Goal: Task Accomplishment & Management: Manage account settings

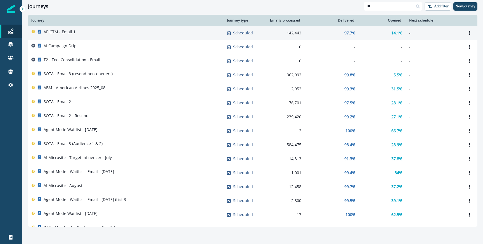
click at [180, 38] on td "APIGTM - Email 1" at bounding box center [126, 33] width 196 height 14
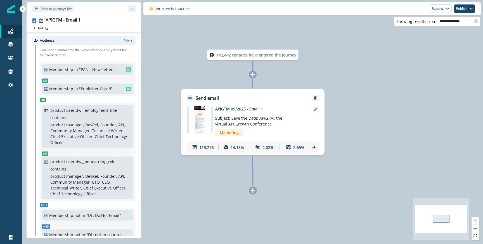
click at [310, 146] on div "119,275 14.13% 2.02% 2.65%" at bounding box center [253, 147] width 132 height 11
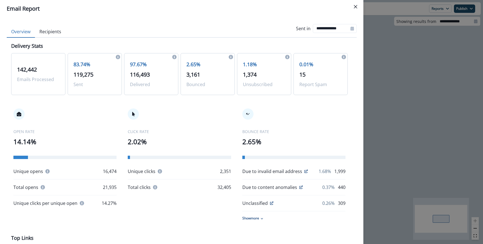
click at [80, 73] on span "119,275" at bounding box center [83, 75] width 20 height 8
click at [34, 67] on span "142,442" at bounding box center [27, 70] width 20 height 8
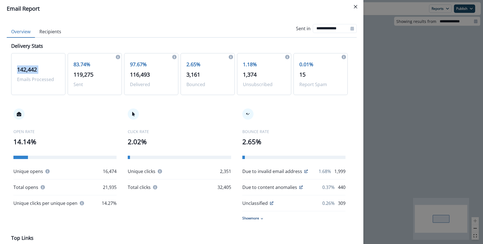
click at [34, 67] on span "142,442" at bounding box center [27, 70] width 20 height 8
click at [412, 50] on div "**********" at bounding box center [241, 122] width 483 height 244
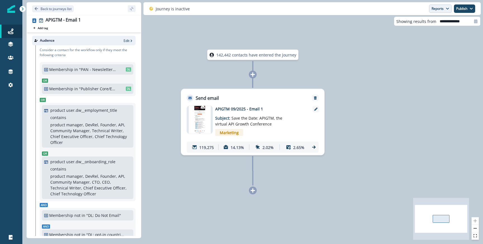
click at [435, 11] on button "Reports" at bounding box center [440, 8] width 23 height 8
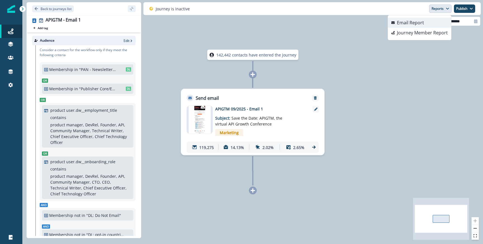
click at [402, 25] on p "Email Report" at bounding box center [410, 22] width 27 height 7
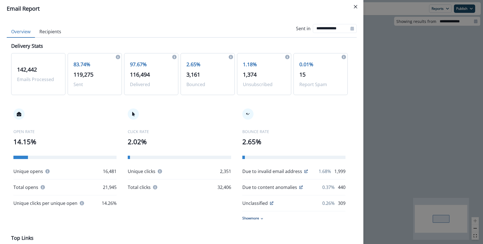
click at [407, 25] on div "**********" at bounding box center [241, 122] width 483 height 244
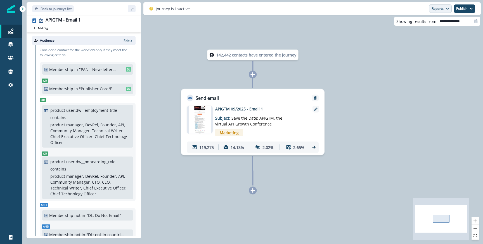
click at [431, 8] on button "Reports" at bounding box center [440, 8] width 23 height 8
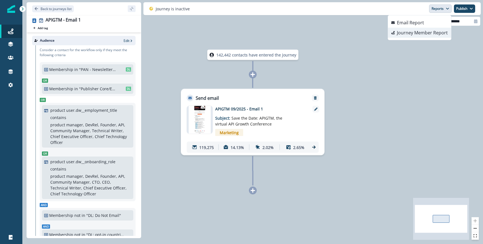
click at [421, 29] on button "Journey Member Report" at bounding box center [419, 33] width 63 height 10
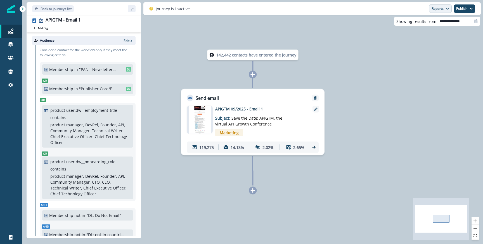
click at [443, 11] on button "Reports" at bounding box center [440, 8] width 23 height 8
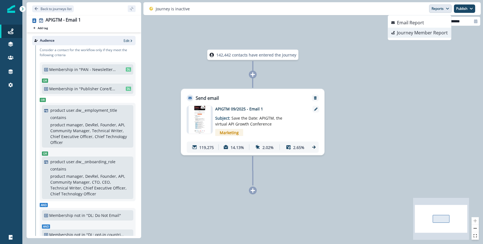
click at [429, 30] on p "Journey Member Report" at bounding box center [422, 32] width 51 height 7
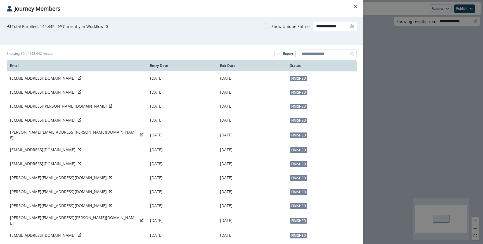
click at [426, 105] on div "**********" at bounding box center [241, 122] width 483 height 244
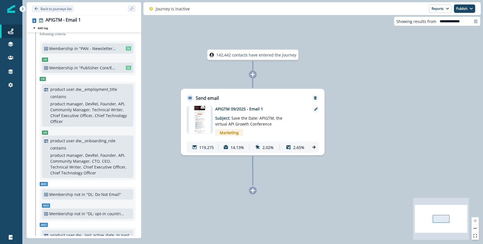
scroll to position [10, 0]
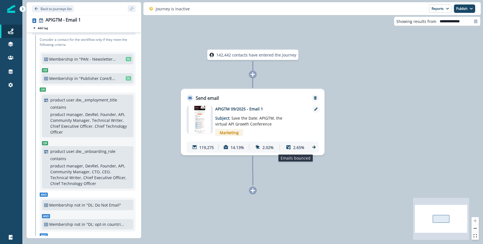
click at [307, 148] on div "2.65%" at bounding box center [295, 147] width 28 height 10
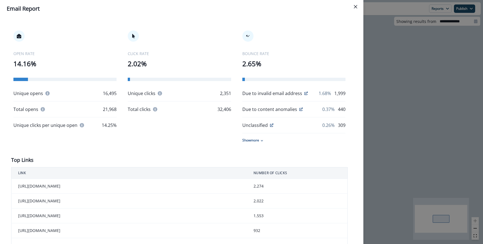
scroll to position [0, 0]
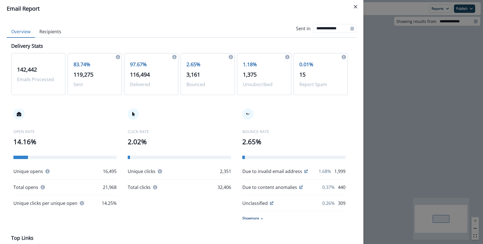
click at [53, 31] on button "Recipients" at bounding box center [50, 32] width 31 height 12
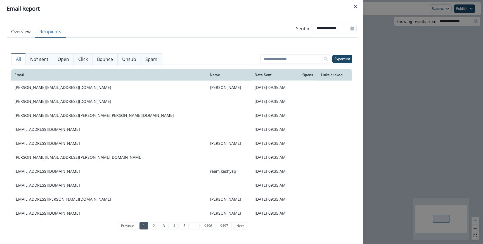
click at [46, 58] on p "Not sent" at bounding box center [39, 59] width 18 height 7
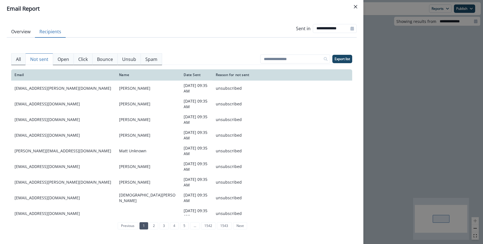
click at [432, 84] on div "**********" at bounding box center [241, 122] width 483 height 244
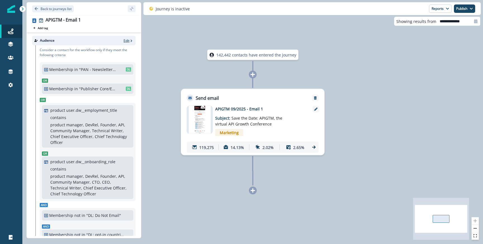
click at [127, 40] on p "Edit" at bounding box center [127, 40] width 6 height 5
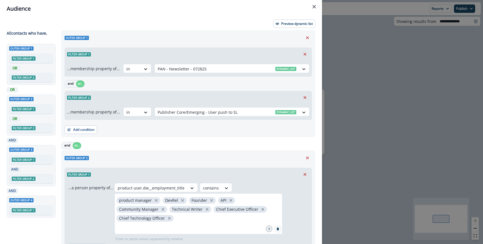
click at [381, 93] on div "Audience Preview dynamic list All contact s who have, Outer group 1 Filter grou…" at bounding box center [241, 122] width 483 height 244
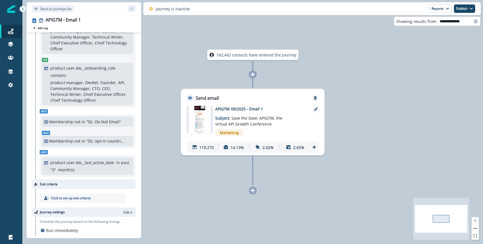
scroll to position [109, 0]
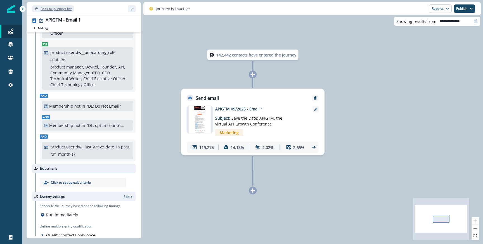
click at [46, 9] on p "Back to journeys list" at bounding box center [56, 8] width 31 height 5
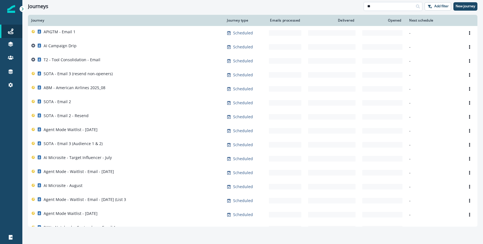
click at [392, 10] on input "**" at bounding box center [393, 6] width 59 height 9
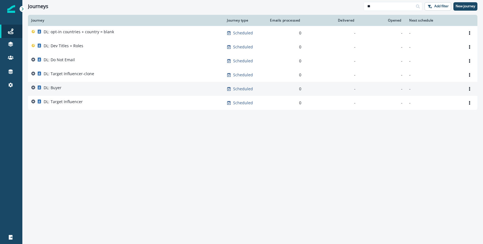
click at [86, 91] on div "DL: Buyer" at bounding box center [125, 89] width 189 height 8
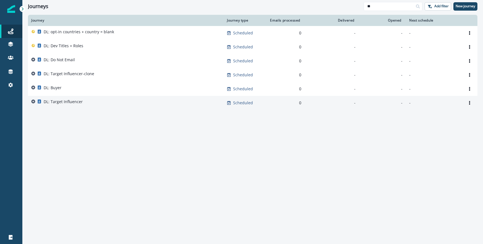
click at [87, 105] on div "DL: Target Influencer" at bounding box center [125, 103] width 189 height 8
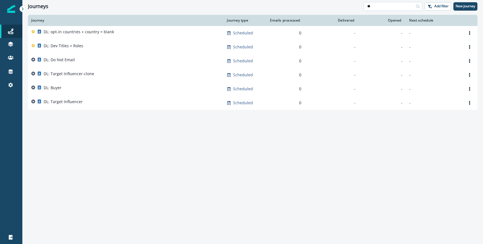
click at [394, 4] on input "**" at bounding box center [393, 6] width 59 height 9
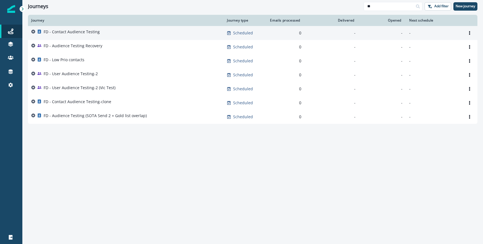
type input "**"
click at [104, 30] on div "FD - Contact Audience Testing" at bounding box center [125, 33] width 189 height 8
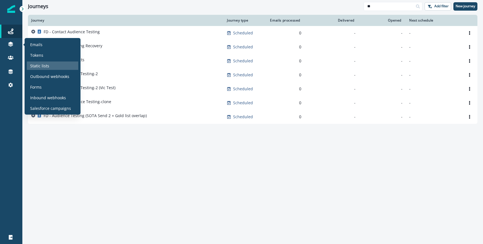
click at [39, 63] on p "Static lists" at bounding box center [39, 66] width 19 height 6
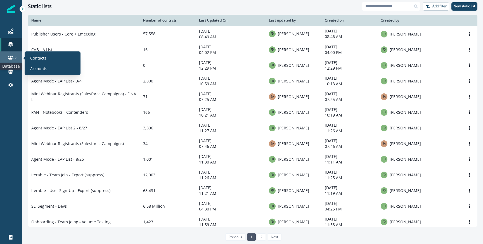
click at [11, 58] on icon at bounding box center [11, 58] width 6 height 4
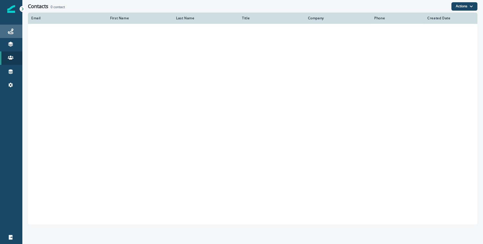
click at [15, 35] on link "Journeys" at bounding box center [11, 31] width 22 height 13
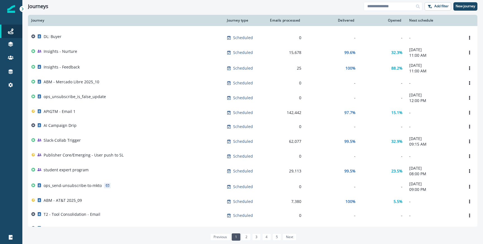
scroll to position [256, 0]
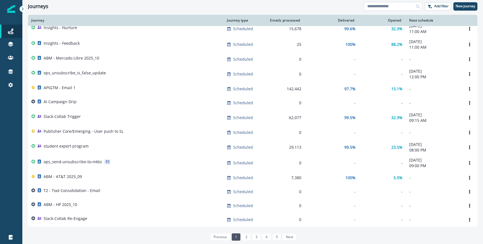
click at [380, 6] on input at bounding box center [393, 6] width 59 height 9
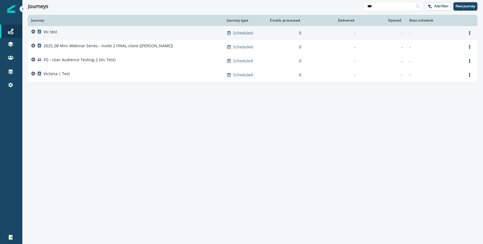
type input "***"
click at [77, 35] on div "Vic test" at bounding box center [125, 33] width 189 height 8
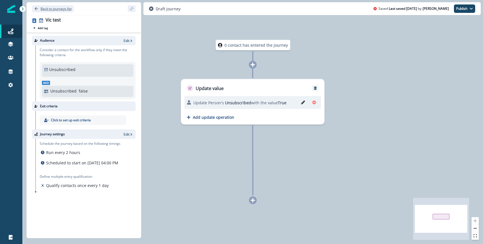
click at [57, 10] on p "Back to journeys list" at bounding box center [56, 8] width 31 height 5
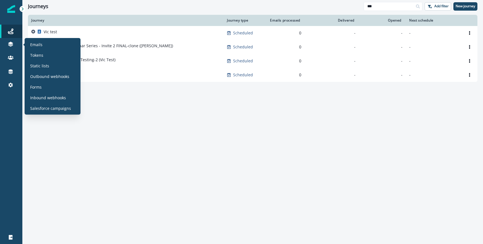
click at [37, 61] on div "Emails Tokens Static lists Outbound webhooks Forms Inbound webhooks Salesforce …" at bounding box center [52, 76] width 51 height 72
click at [37, 63] on p "Static lists" at bounding box center [39, 66] width 19 height 6
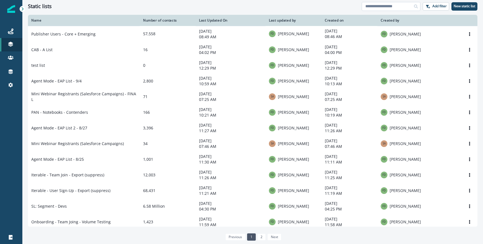
click at [385, 2] on input at bounding box center [391, 6] width 59 height 9
type input "***"
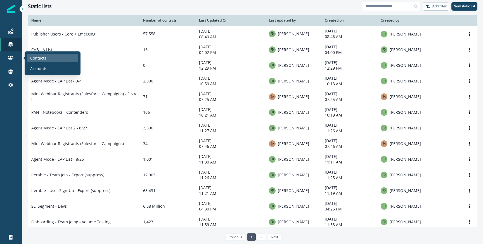
click at [36, 59] on p "Contacts" at bounding box center [38, 58] width 16 height 6
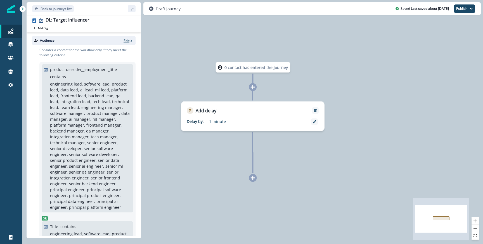
click at [127, 40] on p "Edit" at bounding box center [127, 40] width 6 height 5
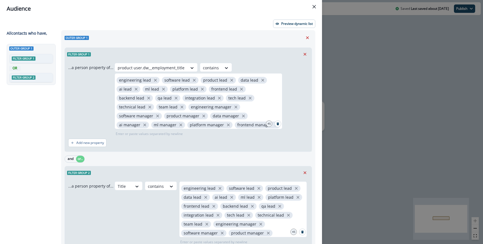
scroll to position [53, 0]
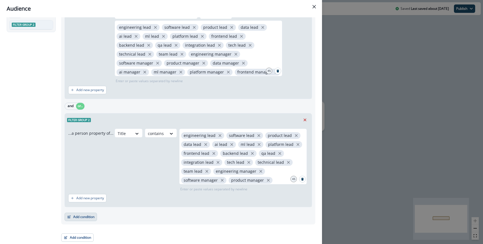
click at [81, 218] on button "Add condition" at bounding box center [81, 217] width 32 height 8
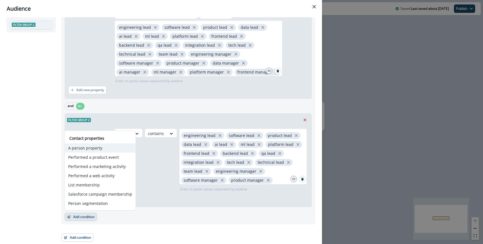
click at [90, 149] on button "A person property" at bounding box center [100, 147] width 71 height 9
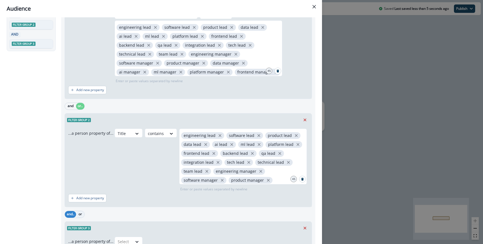
click at [81, 216] on button "or" at bounding box center [80, 214] width 8 height 7
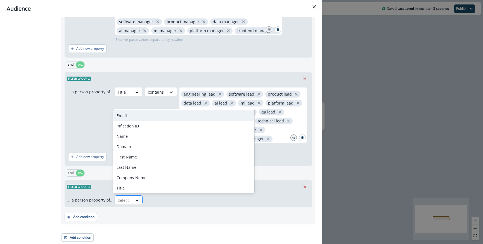
click at [127, 196] on div "Select" at bounding box center [123, 200] width 17 height 9
type input "****"
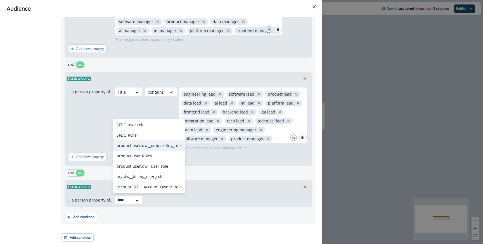
click at [140, 147] on div "product user.dw__onboarding_role" at bounding box center [149, 145] width 72 height 10
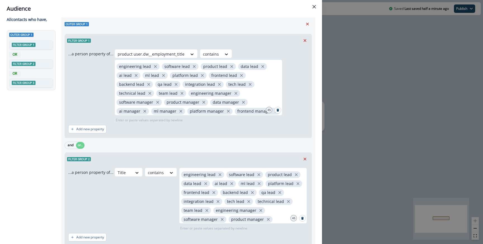
scroll to position [0, 0]
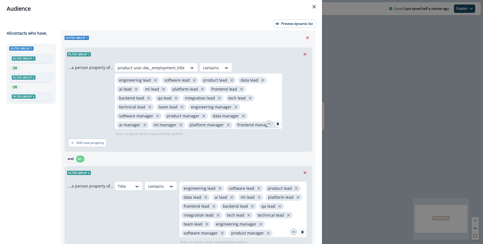
click at [314, 70] on div "Outer group 1 Filter group 1 ...a person property of... product user.dw__employ…" at bounding box center [188, 174] width 254 height 288
click at [362, 122] on div "Audience Preview dynamic list All contact s who have, Outer group 1 Filter grou…" at bounding box center [241, 122] width 483 height 244
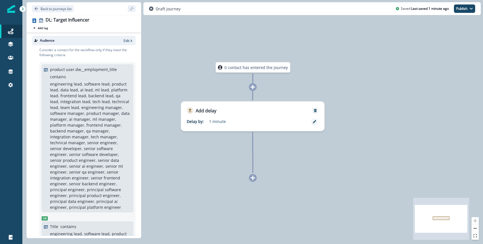
click at [126, 38] on div "Audience Edit" at bounding box center [83, 41] width 103 height 10
click at [125, 39] on p "Edit" at bounding box center [127, 40] width 6 height 5
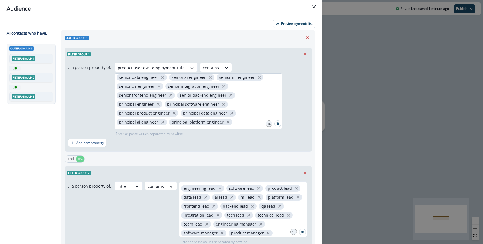
scroll to position [94, 0]
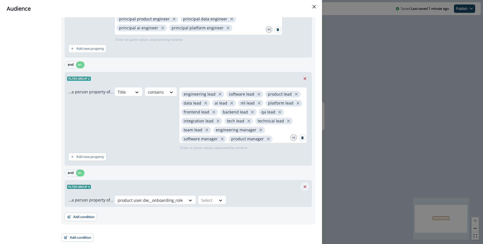
click at [305, 186] on icon "Remove" at bounding box center [304, 186] width 3 height 3
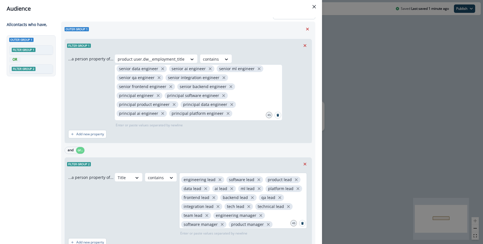
scroll to position [0, 0]
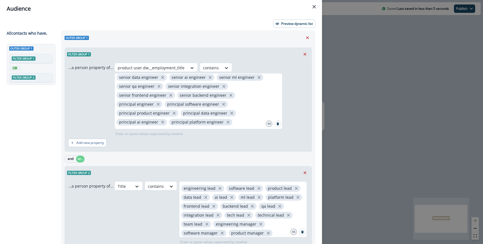
click at [291, 32] on div "Outer group 1 Filter group 1 ...a person property of... product user.dw__employ…" at bounding box center [188, 153] width 254 height 247
click at [286, 23] on p "Preview dynamic list" at bounding box center [297, 24] width 32 height 4
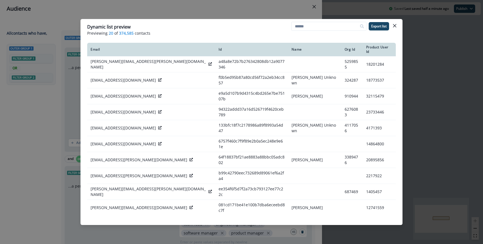
click at [157, 14] on div "Dynamic list preview Previewing 20 of 374,585 contacts Export list Email Id Nam…" at bounding box center [241, 122] width 483 height 244
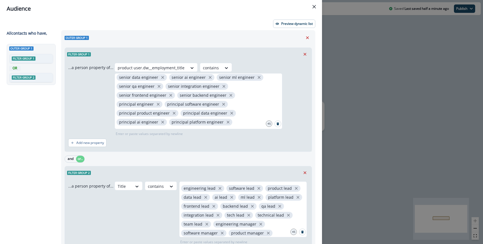
click at [340, 79] on div "Audience Preview dynamic list All contact s who have, Outer group 1 Filter grou…" at bounding box center [241, 122] width 483 height 244
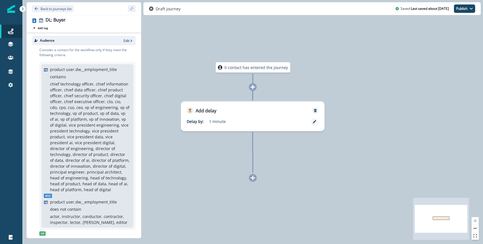
click at [118, 110] on p "chief technology officer, chief information officer, chief data officer, chief …" at bounding box center [90, 136] width 80 height 111
click at [127, 37] on div "Audience Edit" at bounding box center [83, 41] width 103 height 10
click at [127, 39] on p "Edit" at bounding box center [127, 40] width 6 height 5
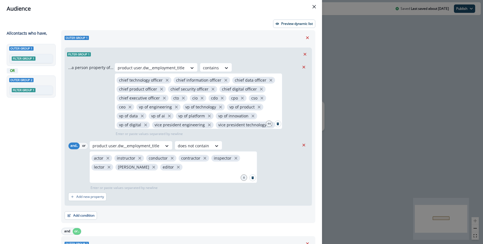
click at [285, 29] on div "Preview dynamic list All contact s who have, Outer group 1 Filter group 1 OR Ou…" at bounding box center [161, 130] width 322 height 227
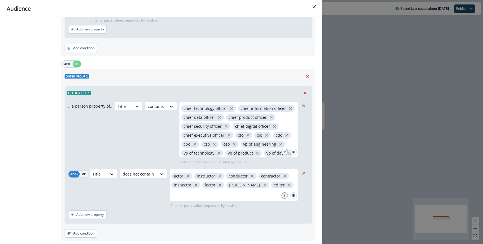
scroll to position [184, 0]
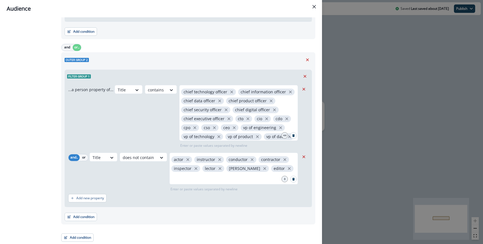
click at [362, 139] on div "Audience Preview dynamic list All contact s who have, Outer group 1 Filter grou…" at bounding box center [241, 122] width 483 height 244
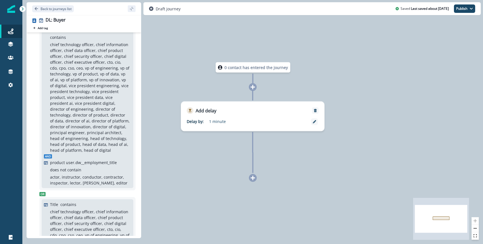
scroll to position [0, 0]
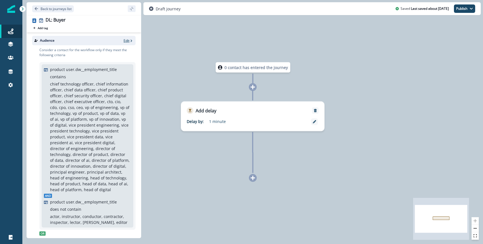
click at [131, 39] on span "button" at bounding box center [131, 41] width 4 height 4
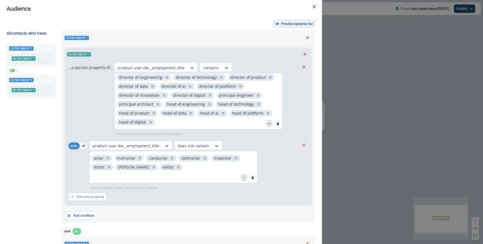
click at [296, 23] on p "Preview dynamic list" at bounding box center [297, 24] width 32 height 4
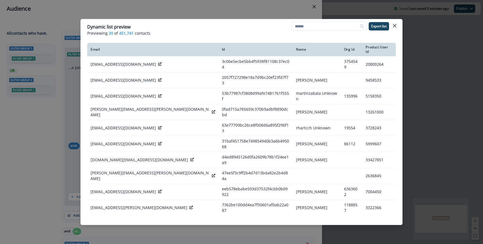
click at [234, 13] on div "Dynamic list preview Previewing 20 of 451,741 contacts Export list Email Id Nam…" at bounding box center [241, 122] width 483 height 244
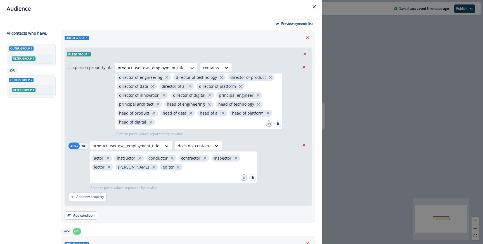
click at [382, 90] on div "Audience Preview dynamic list All contact s who have, Outer group 1 Filter grou…" at bounding box center [241, 122] width 483 height 244
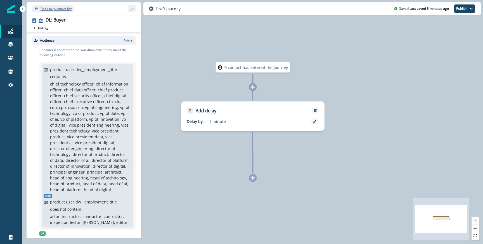
click at [65, 10] on p "Back to journeys list" at bounding box center [56, 8] width 31 height 5
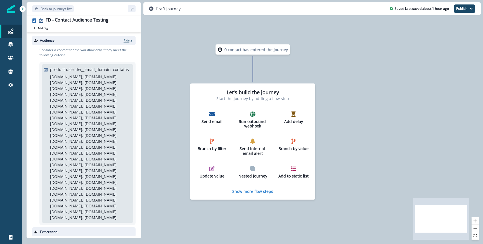
click at [129, 42] on p "Edit" at bounding box center [127, 40] width 6 height 5
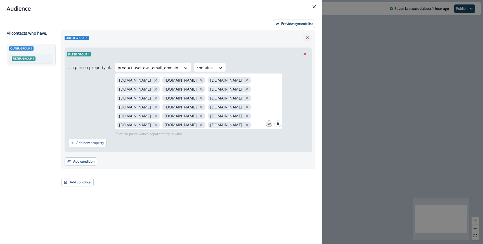
click at [307, 35] on icon "Remove" at bounding box center [307, 37] width 5 height 5
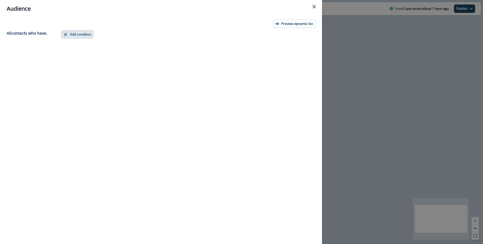
click at [87, 34] on button "Add condition" at bounding box center [77, 34] width 32 height 8
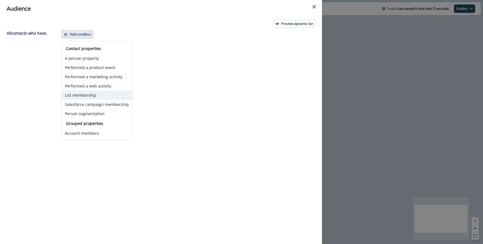
click at [89, 95] on button "List membership" at bounding box center [96, 95] width 71 height 9
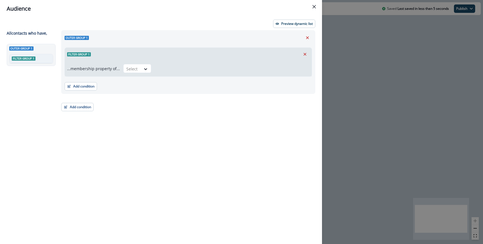
click at [137, 76] on div "...membership property of... Select" at bounding box center [188, 69] width 247 height 16
click at [137, 72] on div "Select" at bounding box center [132, 68] width 17 height 9
click at [136, 84] on div "in" at bounding box center [136, 81] width 28 height 10
click at [136, 84] on div "Add condition Contact properties A person property Performed a product event Pe…" at bounding box center [188, 84] width 247 height 14
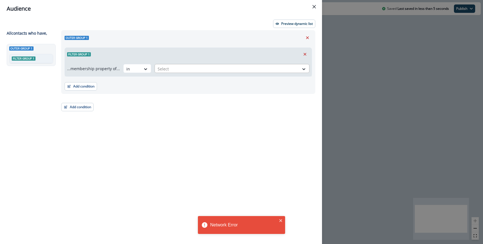
click at [157, 65] on div "Select" at bounding box center [227, 68] width 144 height 9
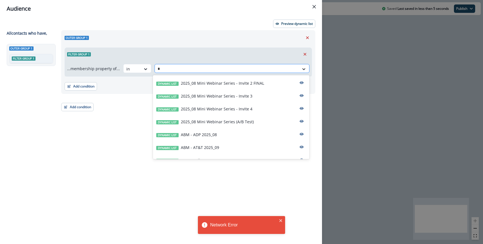
type input "**"
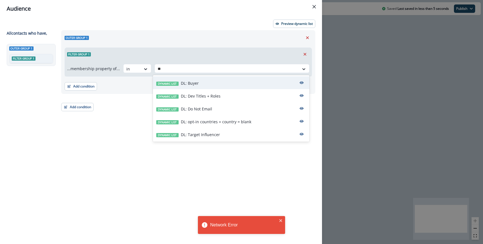
click at [189, 84] on p "DL: Buyer" at bounding box center [190, 83] width 18 height 6
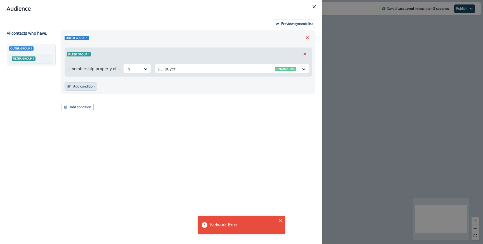
click at [92, 87] on button "Add condition" at bounding box center [81, 86] width 32 height 8
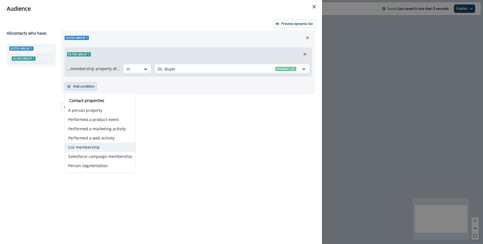
click at [93, 148] on button "List membership" at bounding box center [100, 147] width 71 height 9
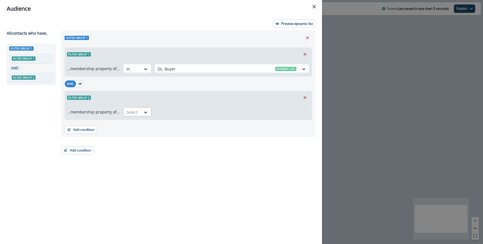
click at [139, 114] on div "Select" at bounding box center [132, 112] width 17 height 9
click at [136, 125] on div "in" at bounding box center [136, 125] width 28 height 10
click at [164, 109] on div at bounding box center [227, 112] width 139 height 7
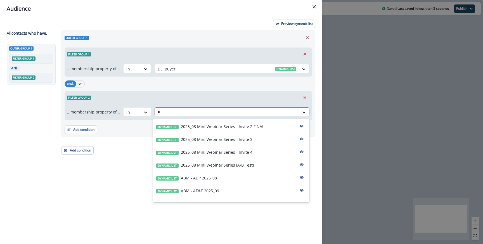
type input "**"
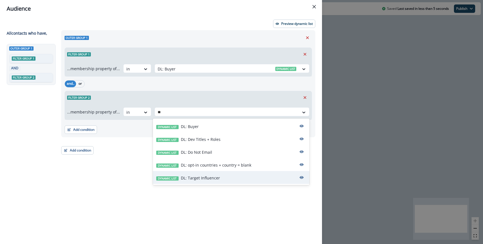
click at [191, 175] on div "Dynamic list DL: Target Influencer" at bounding box center [231, 177] width 156 height 13
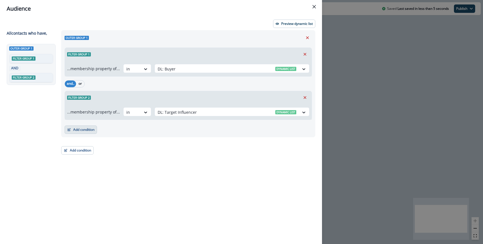
click at [85, 131] on button "Add condition" at bounding box center [81, 129] width 32 height 8
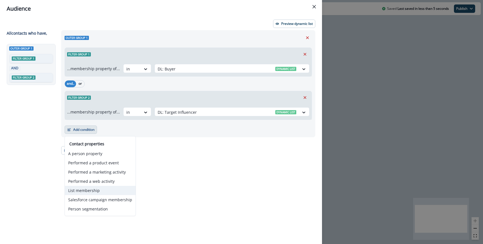
click at [87, 188] on button "List membership" at bounding box center [100, 190] width 71 height 9
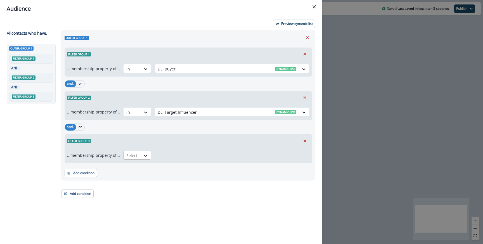
click at [129, 151] on div "Select" at bounding box center [132, 155] width 17 height 9
click at [132, 177] on div "not in" at bounding box center [136, 178] width 28 height 10
click at [167, 158] on div at bounding box center [227, 155] width 139 height 7
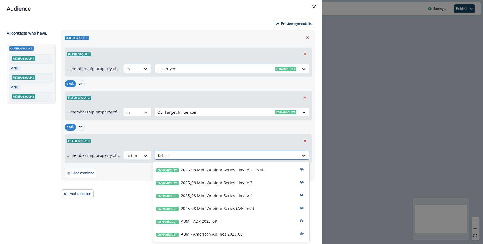
type input "**"
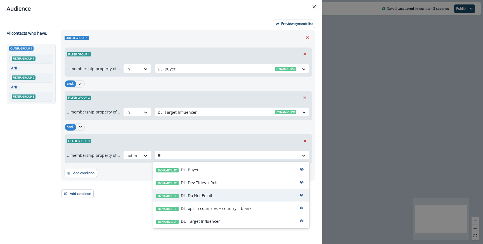
click at [192, 196] on p "DL: Do Not Email" at bounding box center [196, 196] width 31 height 6
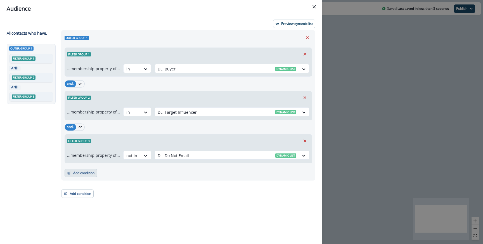
click at [97, 172] on button "Add condition" at bounding box center [81, 173] width 32 height 8
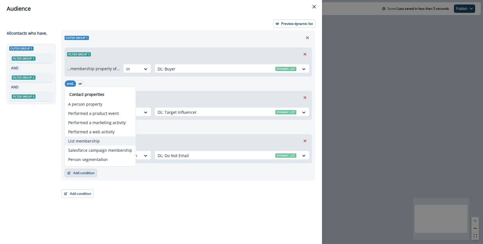
click at [88, 144] on button "List membership" at bounding box center [100, 140] width 71 height 9
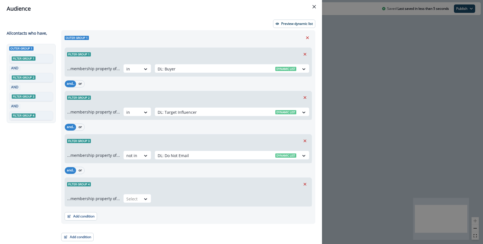
click at [139, 190] on div "Filter group 4" at bounding box center [188, 184] width 247 height 13
click at [141, 194] on div at bounding box center [146, 198] width 10 height 9
click at [138, 218] on div "not in" at bounding box center [136, 222] width 28 height 10
click at [176, 199] on div at bounding box center [227, 198] width 139 height 7
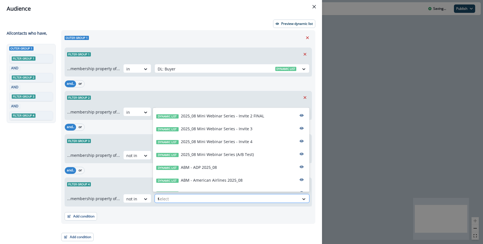
type input "**"
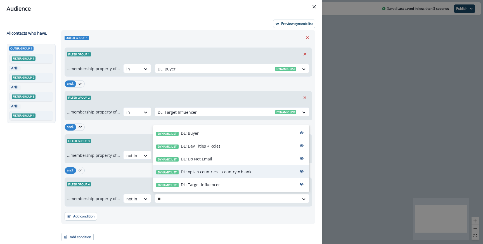
click at [201, 171] on p "DL: opt-in countries + country = blank" at bounding box center [216, 172] width 70 height 6
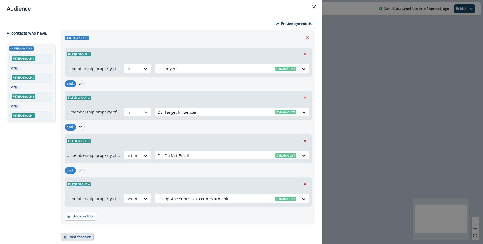
click at [86, 235] on button "Add condition" at bounding box center [77, 237] width 32 height 8
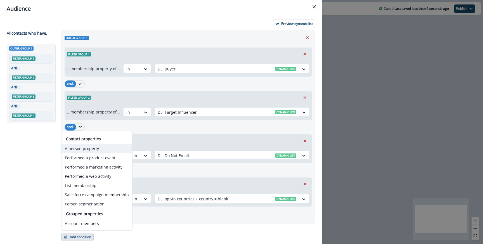
click at [95, 148] on button "A person property" at bounding box center [96, 148] width 71 height 9
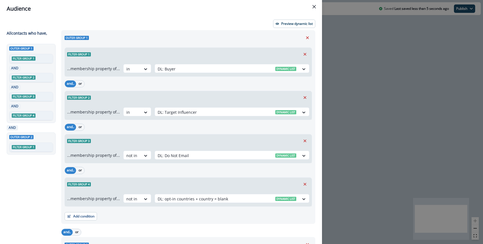
scroll to position [74, 0]
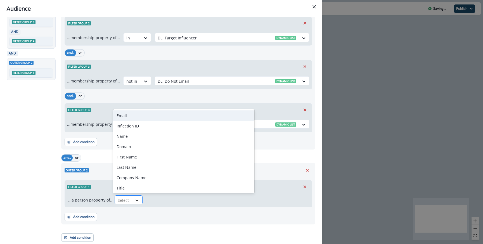
click at [135, 199] on icon at bounding box center [136, 201] width 5 height 6
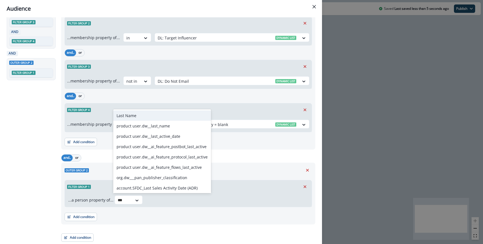
type input "****"
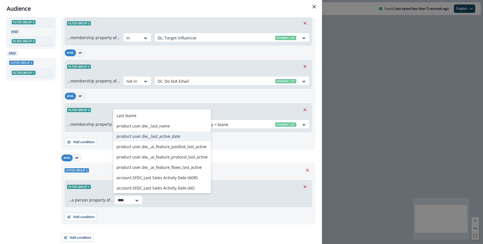
click at [146, 137] on div "product user.dw__last_active_date" at bounding box center [162, 136] width 98 height 10
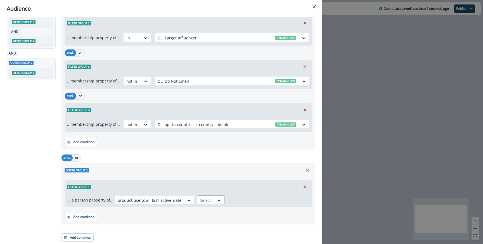
click at [201, 199] on div at bounding box center [206, 200] width 12 height 7
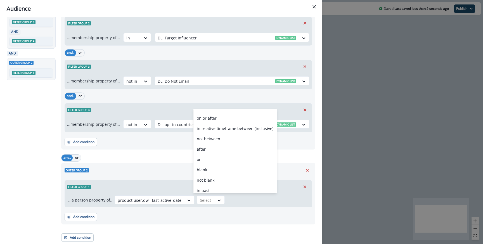
scroll to position [42, 0]
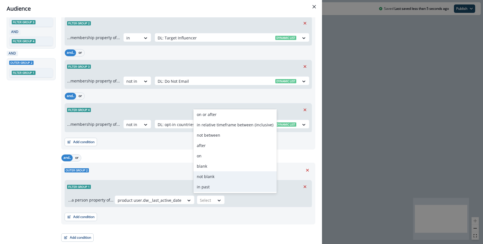
click at [210, 184] on div "in past" at bounding box center [234, 187] width 83 height 10
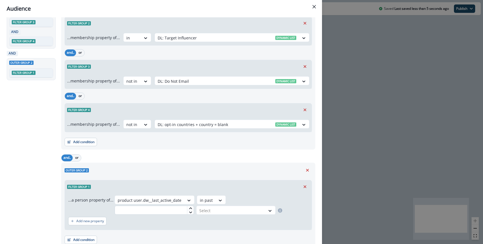
click at [168, 212] on input "text" at bounding box center [154, 210] width 79 height 9
type input "*"
click at [208, 211] on div at bounding box center [230, 210] width 63 height 7
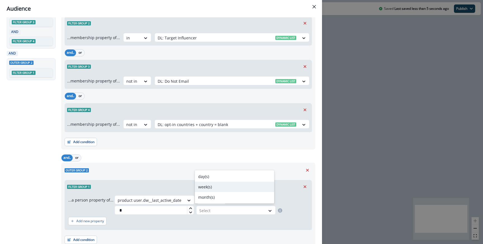
click at [213, 189] on div "week(s)" at bounding box center [234, 187] width 79 height 10
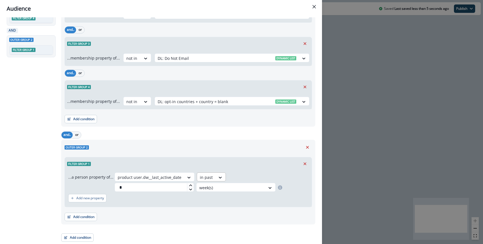
scroll to position [0, 0]
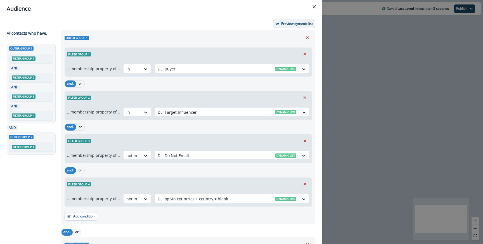
click at [281, 21] on button "Preview dynamic list" at bounding box center [294, 24] width 42 height 8
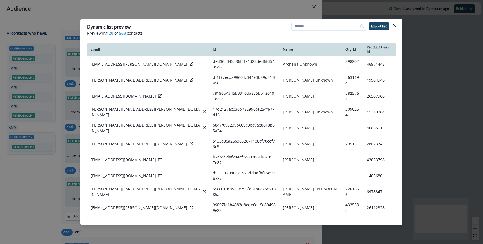
click at [208, 8] on div "Dynamic list preview Previewing 20 of 563 contacts Export list Email Id Name Or…" at bounding box center [241, 122] width 483 height 244
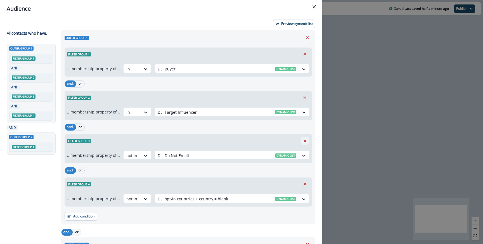
click at [304, 140] on icon "Remove" at bounding box center [304, 140] width 5 height 5
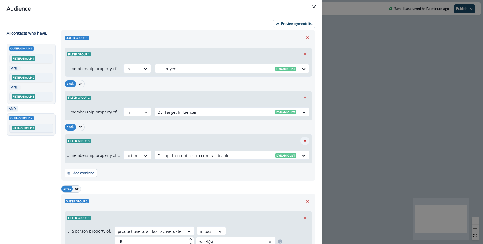
click at [306, 140] on icon "Remove" at bounding box center [304, 140] width 5 height 5
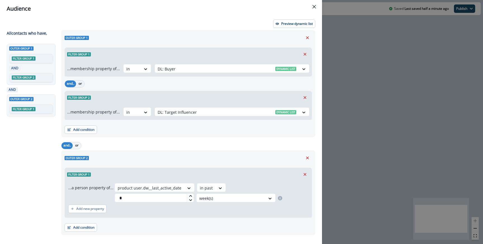
click at [81, 85] on button "or" at bounding box center [80, 83] width 8 height 7
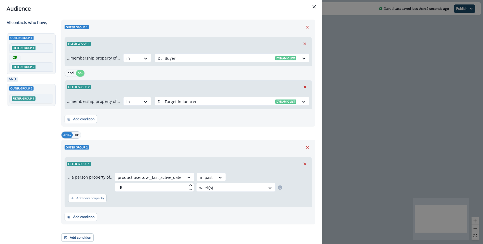
click at [79, 231] on div "Add condition Contact properties A person property Performed a product event Pe…" at bounding box center [77, 235] width 32 height 14
click at [78, 238] on button "Add condition" at bounding box center [77, 237] width 32 height 8
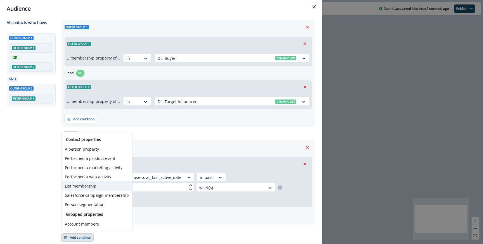
click at [85, 182] on button "List membership" at bounding box center [96, 185] width 71 height 9
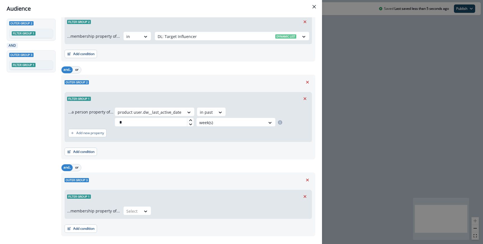
scroll to position [87, 0]
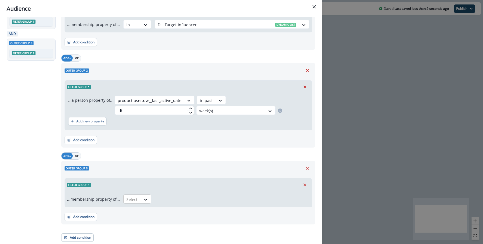
click at [135, 201] on div at bounding box center [132, 199] width 12 height 7
click at [132, 225] on div "not in" at bounding box center [136, 222] width 28 height 10
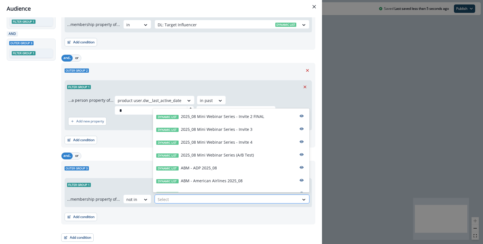
click at [162, 202] on div at bounding box center [227, 199] width 139 height 7
type input "*"
type input "**"
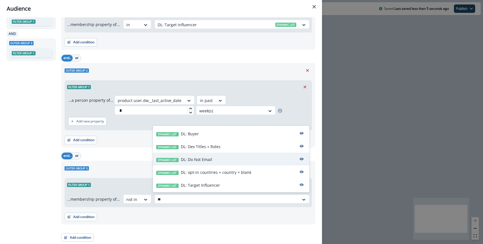
click at [182, 164] on div "Dynamic list DL: Do Not Email" at bounding box center [231, 159] width 156 height 13
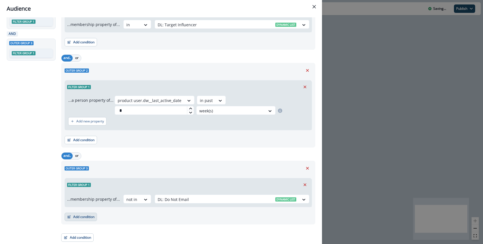
click at [80, 218] on button "Add condition" at bounding box center [81, 217] width 32 height 8
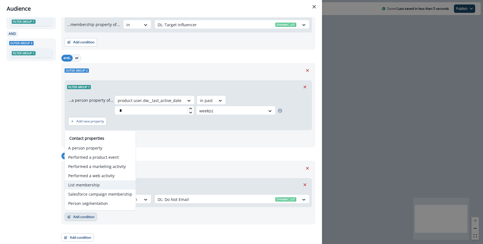
click at [89, 185] on button "List membership" at bounding box center [100, 184] width 71 height 9
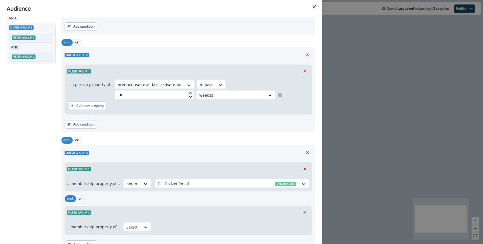
scroll to position [107, 0]
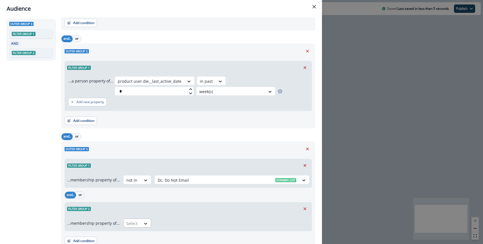
click at [136, 227] on div "Select" at bounding box center [132, 223] width 17 height 9
click at [135, 212] on div "not in" at bounding box center [136, 210] width 28 height 10
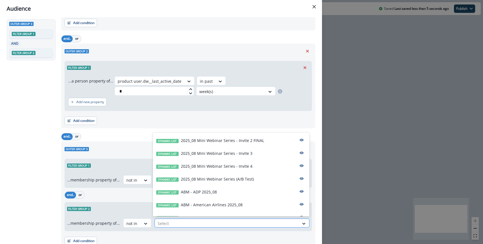
click at [165, 222] on div at bounding box center [227, 223] width 139 height 7
type input "**"
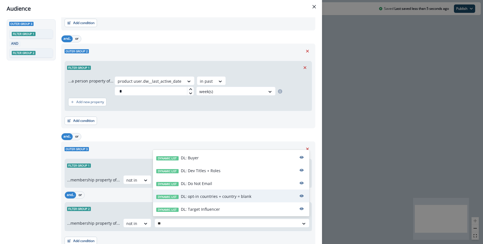
click at [203, 194] on p "DL: opt-in countries + country = blank" at bounding box center [216, 196] width 70 height 6
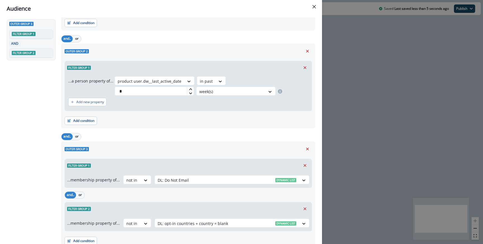
scroll to position [0, 0]
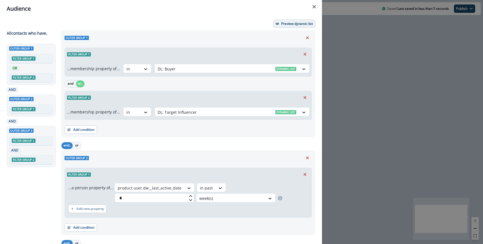
click at [283, 23] on p "Preview dynamic list" at bounding box center [297, 24] width 32 height 4
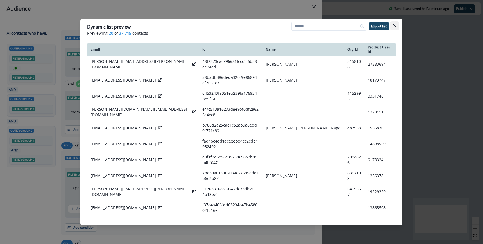
click at [396, 25] on button "Close" at bounding box center [394, 25] width 9 height 9
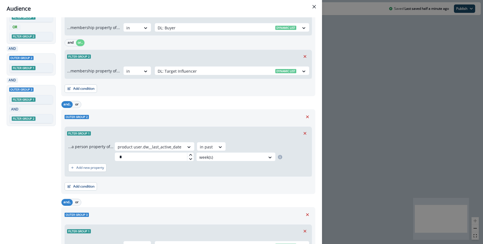
scroll to position [131, 0]
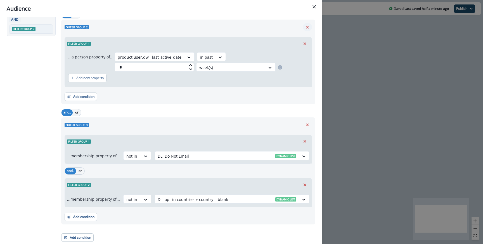
click at [307, 29] on icon "Remove" at bounding box center [307, 27] width 5 height 5
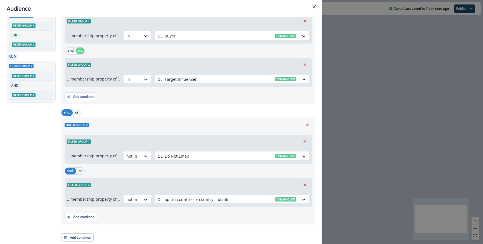
scroll to position [0, 0]
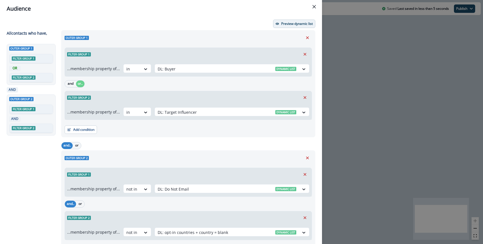
click at [283, 24] on p "Preview dynamic list" at bounding box center [297, 24] width 32 height 4
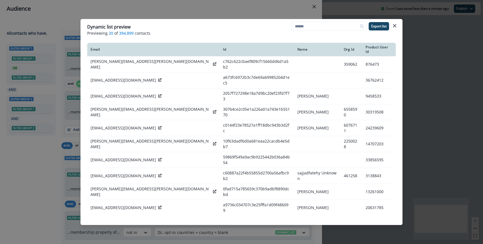
click at [158, 8] on div "Dynamic list preview Previewing 20 of 394,899 contacts Export list Email Id Nam…" at bounding box center [241, 122] width 483 height 244
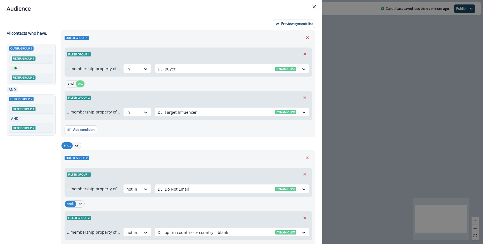
scroll to position [33, 0]
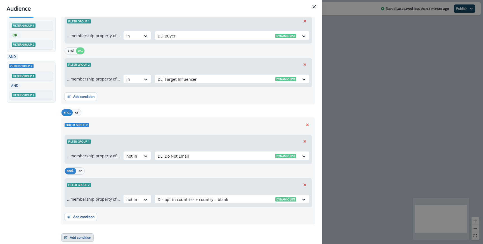
click at [81, 236] on button "Add condition" at bounding box center [77, 237] width 32 height 8
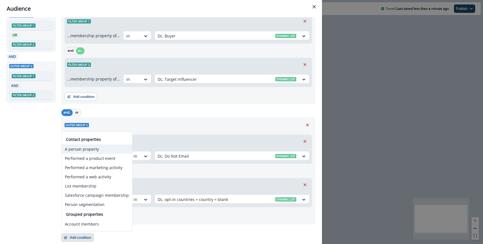
click at [84, 149] on button "A person property" at bounding box center [96, 148] width 71 height 9
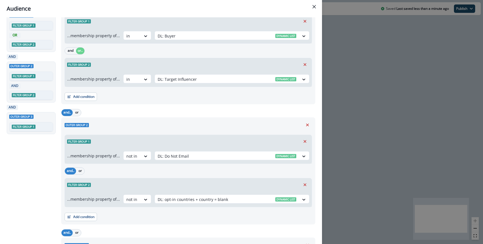
scroll to position [108, 0]
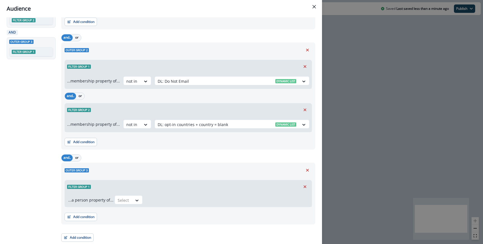
click at [125, 206] on div "...a person property of... Select" at bounding box center [188, 200] width 247 height 14
click at [125, 200] on div at bounding box center [124, 200] width 12 height 7
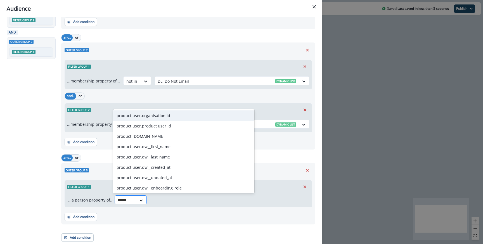
type input "*******"
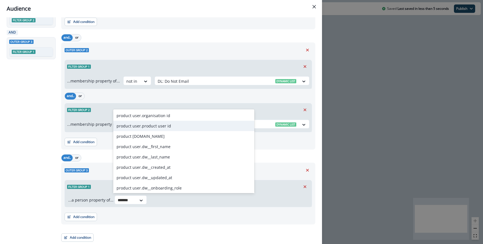
click at [146, 125] on div "product user.product user id" at bounding box center [183, 126] width 141 height 10
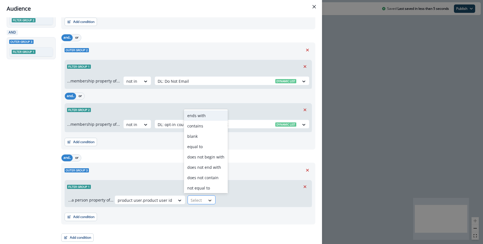
click at [205, 202] on div at bounding box center [210, 201] width 10 height 6
click at [203, 135] on div "blank" at bounding box center [206, 136] width 44 height 10
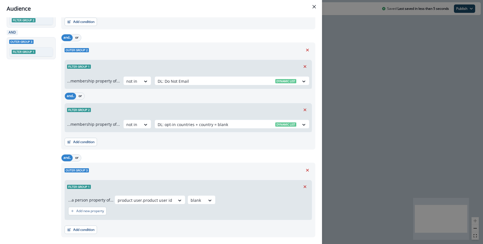
scroll to position [0, 0]
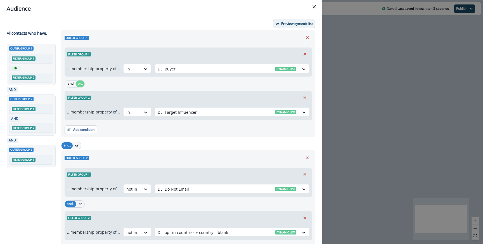
click at [283, 27] on button "Preview dynamic list" at bounding box center [294, 24] width 42 height 8
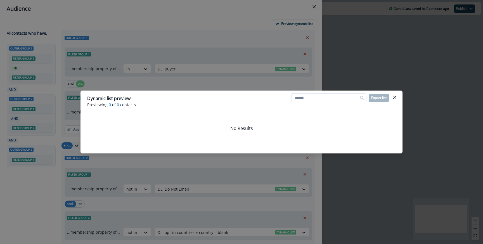
click at [194, 51] on div "Dynamic list preview Previewing 0 of 0 contacts Export list No Results" at bounding box center [241, 122] width 483 height 244
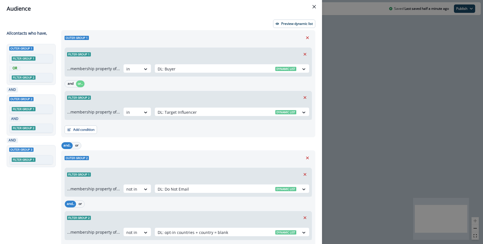
scroll to position [121, 0]
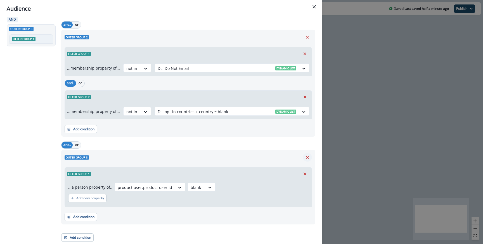
click at [307, 158] on icon "Remove" at bounding box center [307, 157] width 3 height 3
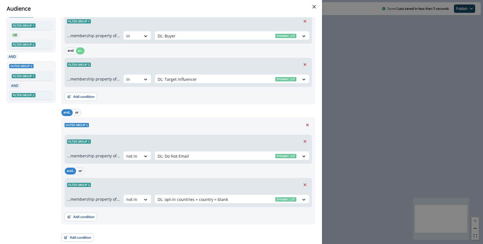
click at [81, 232] on div "Add condition Contact properties A person property Performed a product event Pe…" at bounding box center [77, 235] width 32 height 14
click at [82, 235] on button "Add condition" at bounding box center [77, 237] width 32 height 8
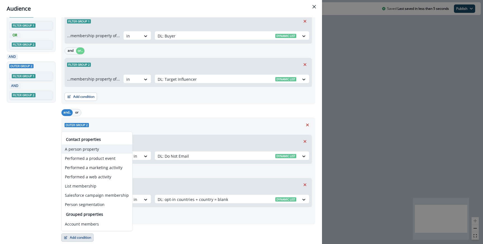
click at [91, 148] on button "A person property" at bounding box center [96, 148] width 71 height 9
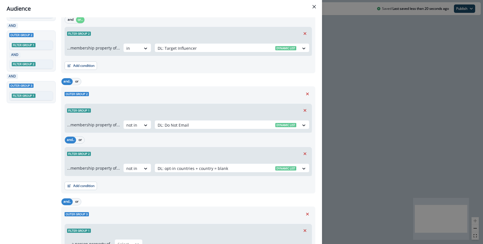
scroll to position [108, 0]
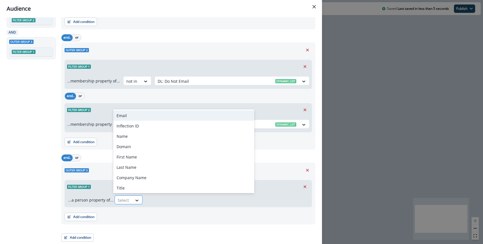
click at [129, 200] on div "Select" at bounding box center [123, 200] width 17 height 9
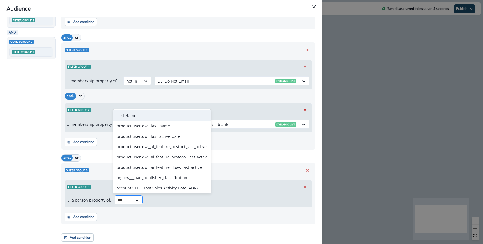
type input "****"
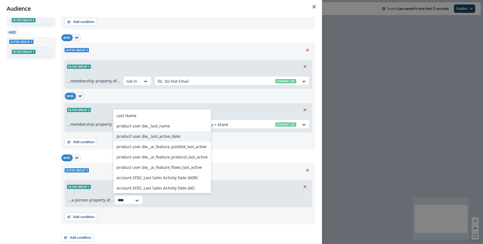
click at [155, 141] on div "product user.dw__last_active_date" at bounding box center [162, 136] width 98 height 10
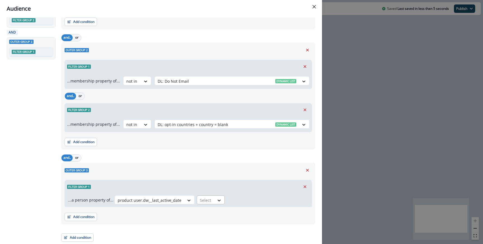
click at [204, 201] on div at bounding box center [206, 200] width 12 height 7
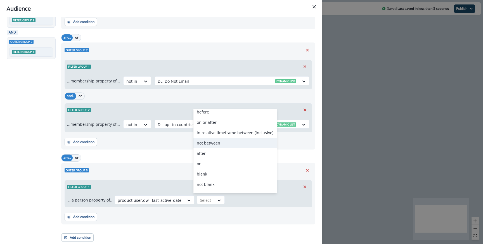
scroll to position [42, 0]
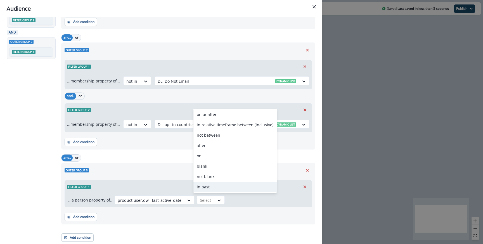
click at [210, 184] on div "in past" at bounding box center [234, 187] width 83 height 10
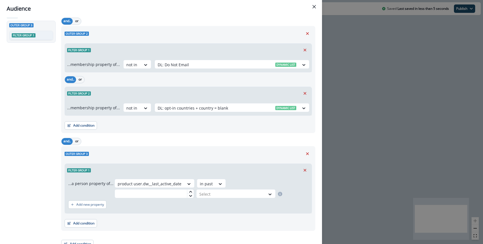
scroll to position [131, 0]
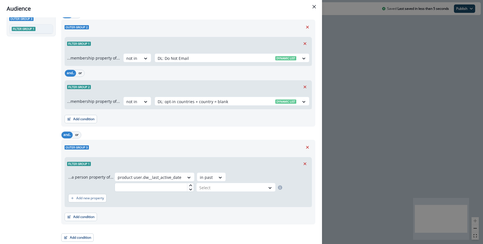
click at [151, 185] on input "text" at bounding box center [154, 187] width 79 height 9
type input "*"
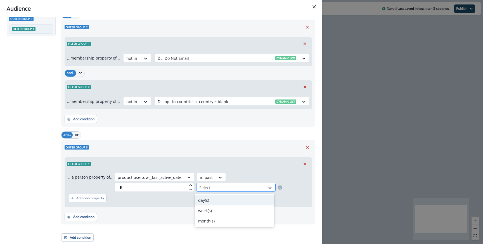
click at [206, 189] on div at bounding box center [230, 187] width 63 height 7
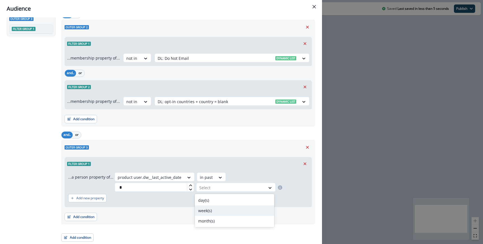
click at [208, 206] on div "week(s)" at bounding box center [234, 210] width 79 height 10
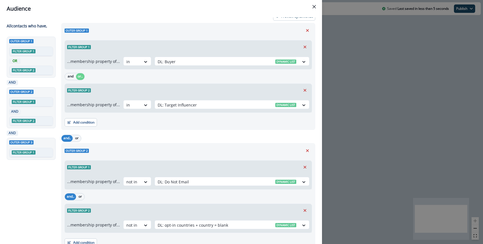
scroll to position [0, 0]
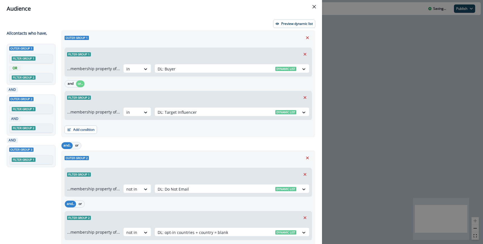
click at [291, 28] on div "Preview dynamic list All contact s who have, Outer group 1 Filter group 1 OR Fi…" at bounding box center [161, 130] width 322 height 227
click at [291, 26] on button "Preview dynamic list" at bounding box center [294, 24] width 42 height 8
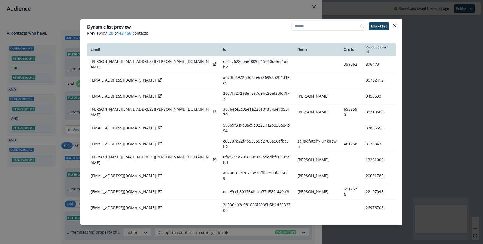
click at [129, 8] on div "Dynamic list preview Previewing 20 of 43,156 contacts Export list Email Id Name…" at bounding box center [241, 122] width 483 height 244
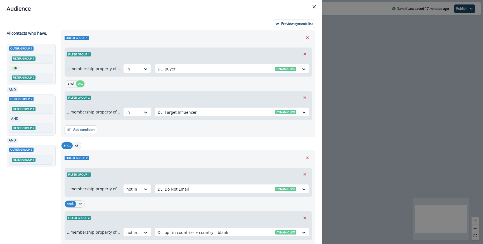
click at [391, 87] on div "Audience Preview dynamic list All contact s who have, Outer group 1 Filter grou…" at bounding box center [241, 122] width 483 height 244
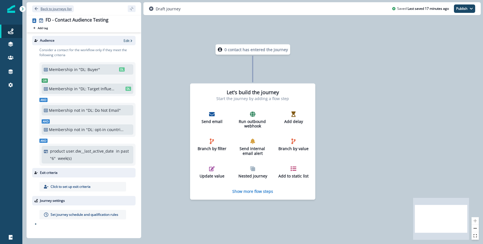
click at [64, 10] on p "Back to journeys list" at bounding box center [56, 8] width 31 height 5
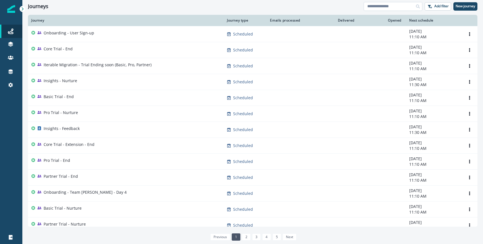
click at [394, 8] on input at bounding box center [393, 6] width 59 height 9
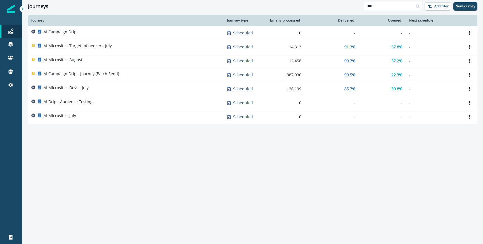
type input "**"
click at [82, 34] on div "AI Campaign Drip" at bounding box center [125, 33] width 189 height 8
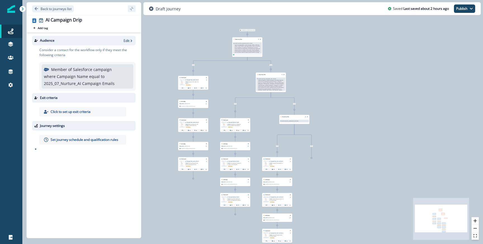
click at [87, 140] on p "Set journey schedule and qualification rules" at bounding box center [85, 139] width 68 height 5
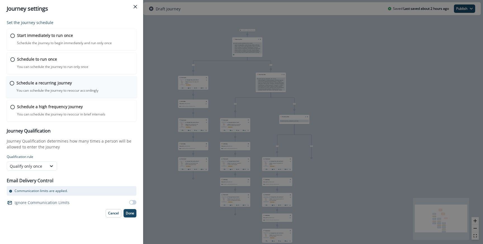
click at [42, 93] on div "Schedule a recurring journey You can schedule the journey to reoccur accordingl…" at bounding box center [71, 87] width 131 height 22
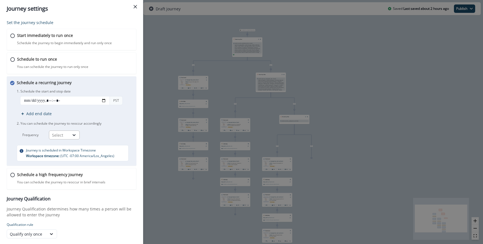
click at [64, 137] on div "Select" at bounding box center [59, 135] width 15 height 6
click at [62, 146] on div "Day" at bounding box center [64, 148] width 31 height 10
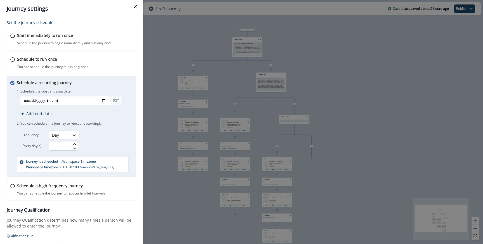
click at [58, 145] on input "text" at bounding box center [63, 146] width 29 height 9
type input "*"
click at [98, 134] on div "Frequency Day Every day(s) *" at bounding box center [75, 140] width 117 height 20
click at [105, 99] on input "datetime-local" at bounding box center [65, 100] width 90 height 9
type input "**********"
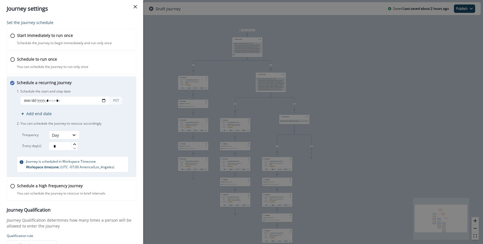
click at [128, 82] on div "Schedule a recurring journey You can schedule the journey to reoccur accordingl…" at bounding box center [75, 126] width 117 height 93
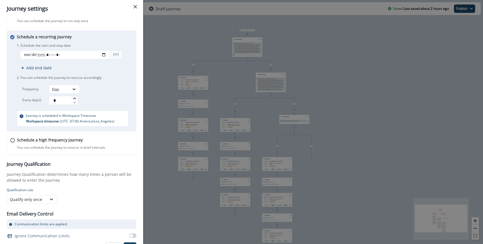
scroll to position [55, 0]
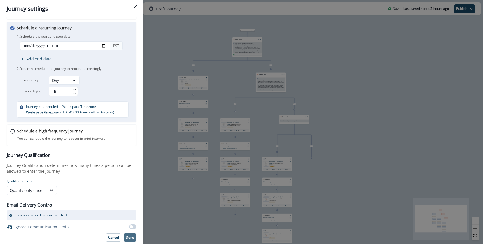
click at [132, 237] on p "Done" at bounding box center [130, 238] width 8 height 4
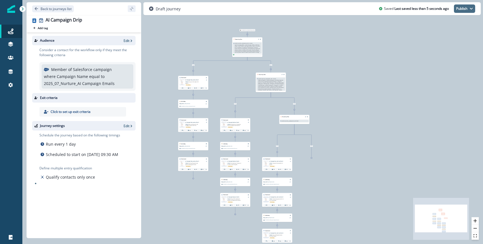
click at [463, 6] on button "Publish" at bounding box center [464, 8] width 21 height 8
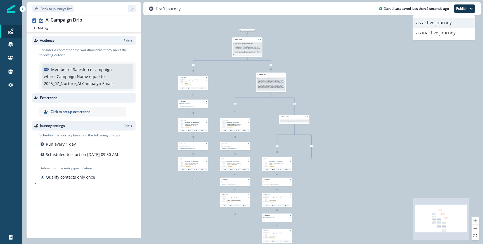
click at [450, 25] on button "as active journey" at bounding box center [444, 23] width 62 height 10
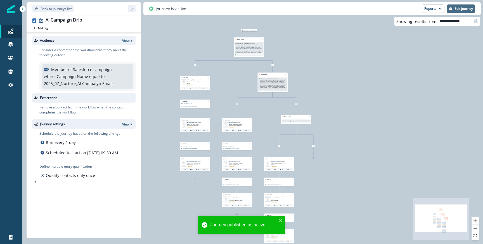
click at [457, 7] on p "Edit journey" at bounding box center [463, 9] width 18 height 4
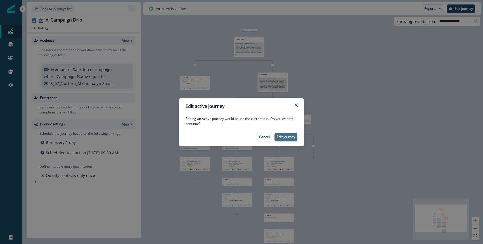
click at [286, 133] on button "Edit journey" at bounding box center [285, 137] width 23 height 8
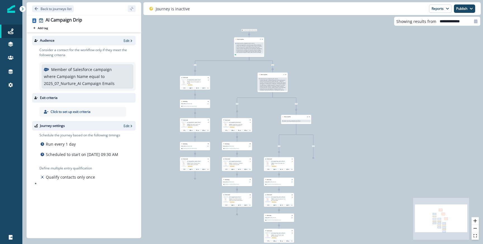
click at [128, 43] on div "Audience Edit" at bounding box center [83, 41] width 103 height 10
click at [128, 41] on p "Edit" at bounding box center [127, 40] width 6 height 5
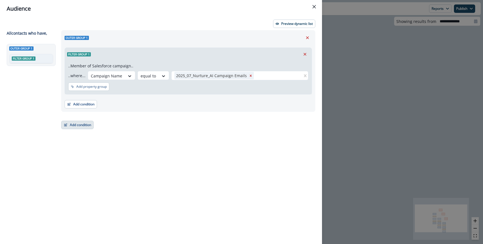
click at [80, 125] on button "Add condition" at bounding box center [77, 125] width 32 height 8
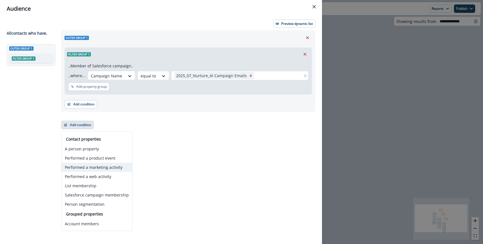
click at [94, 170] on button "Performed a marketing activity" at bounding box center [96, 167] width 71 height 9
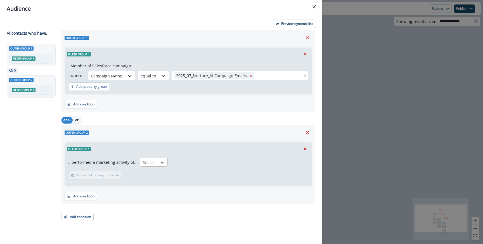
click at [147, 162] on div at bounding box center [149, 162] width 12 height 7
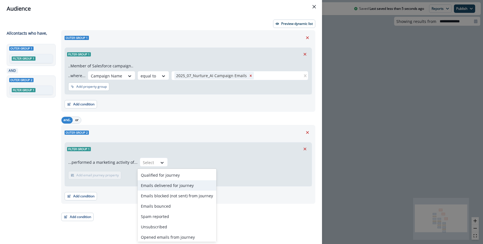
click at [154, 187] on div "Emails delivered for journey" at bounding box center [176, 185] width 79 height 10
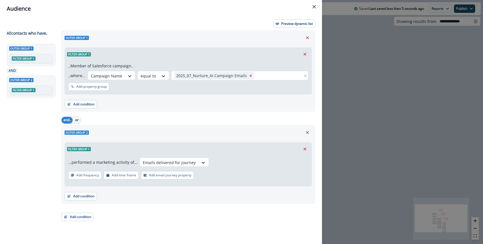
click at [154, 175] on p "Add email journey property" at bounding box center [170, 175] width 42 height 4
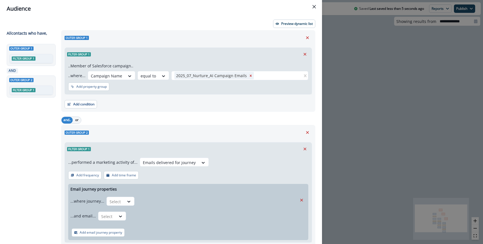
click at [131, 195] on div "...where journey... Select" at bounding box center [183, 201] width 227 height 14
click at [128, 200] on icon at bounding box center [128, 202] width 5 height 6
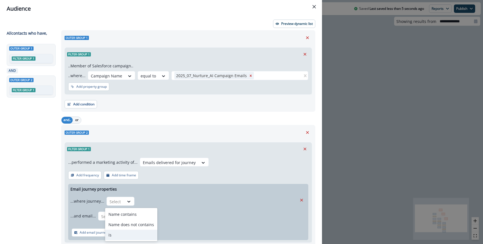
click at [116, 233] on div "is" at bounding box center [131, 235] width 52 height 10
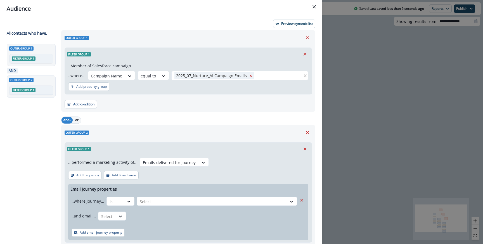
click at [151, 207] on div "...where journey... option is, selected. is Select" at bounding box center [183, 201] width 227 height 14
click at [154, 200] on div at bounding box center [212, 201] width 144 height 7
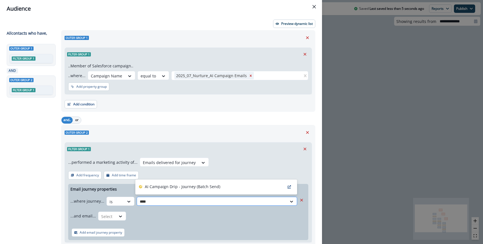
type input "*****"
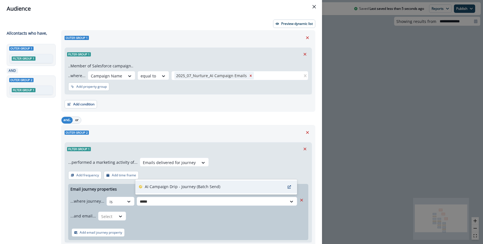
click at [181, 184] on p "AI Campaign Drip - Journey (Batch Send)" at bounding box center [182, 187] width 75 height 6
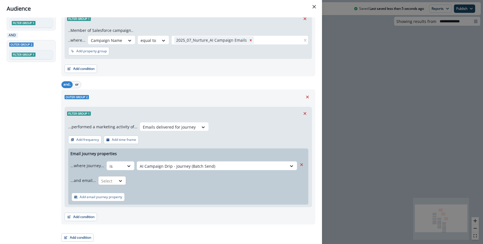
scroll to position [35, 0]
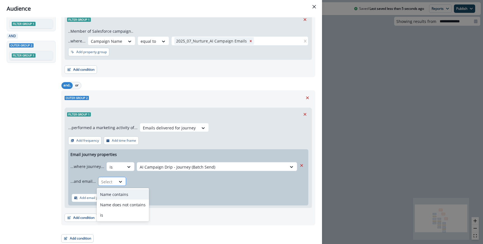
click at [107, 178] on div at bounding box center [107, 181] width 12 height 7
click at [107, 210] on div "is" at bounding box center [123, 215] width 52 height 10
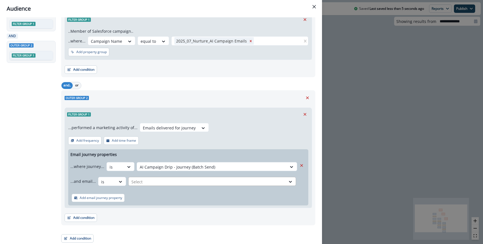
click at [148, 177] on div "Select" at bounding box center [212, 181] width 168 height 9
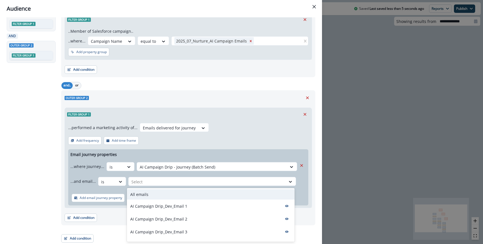
click at [143, 197] on div "All emails" at bounding box center [211, 194] width 168 height 10
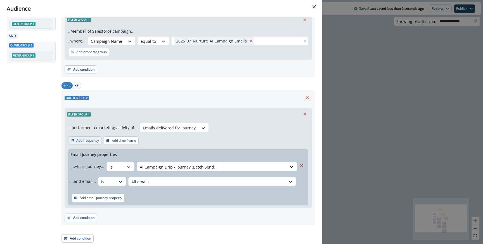
click at [82, 141] on p "Add frequency" at bounding box center [87, 141] width 23 height 4
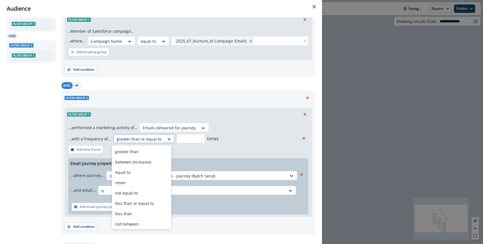
click at [156, 142] on div at bounding box center [139, 139] width 45 height 7
click at [140, 182] on div "never" at bounding box center [142, 182] width 60 height 10
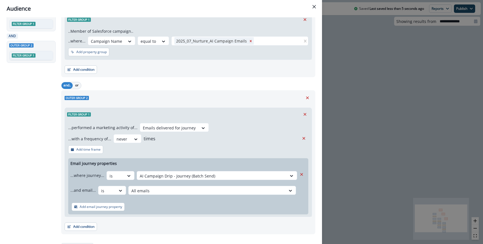
click at [198, 148] on div "...performed a marketing activity of... Emails delivered for journey ...with a …" at bounding box center [188, 169] width 247 height 96
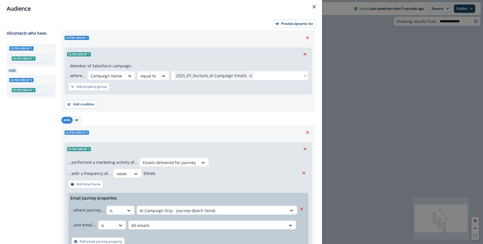
click at [332, 104] on div "Audience Preview dynamic list All contact s who have, Outer group 1 Filter grou…" at bounding box center [241, 122] width 483 height 244
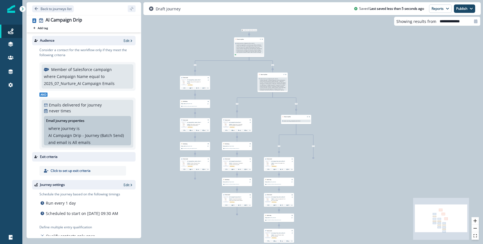
click at [463, 14] on div "Draft journey Saved Last saved less than 5 seconds ago Reports Email Report Jou…" at bounding box center [311, 8] width 337 height 13
click at [463, 10] on button "Publish" at bounding box center [464, 8] width 21 height 8
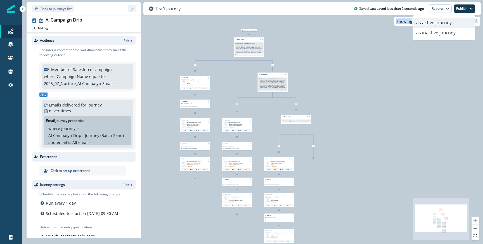
click at [430, 24] on button "as active journey" at bounding box center [444, 23] width 62 height 10
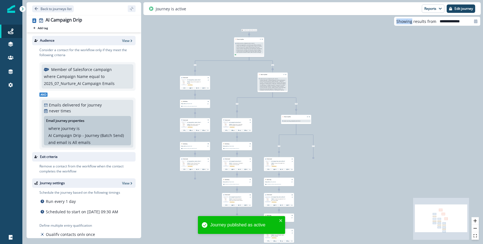
click at [335, 76] on div "0 contact has entered the journey Branch by filter product user.dw__employment_…" at bounding box center [252, 122] width 460 height 244
